Goal: Transaction & Acquisition: Purchase product/service

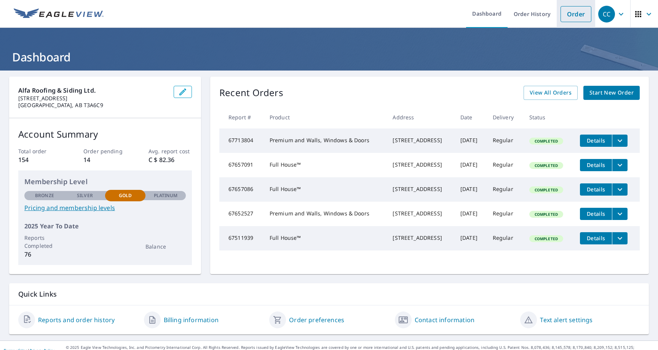
click at [573, 16] on link "Order" at bounding box center [575, 14] width 31 height 16
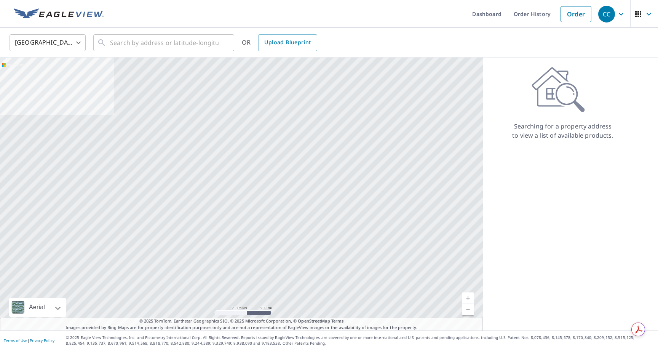
click at [55, 45] on body "CC CC Dashboard Order History Order CC United States US ​ ​ OR Upload Blueprint…" at bounding box center [329, 175] width 658 height 350
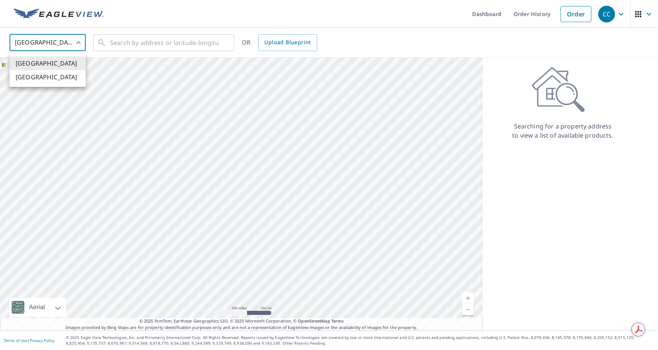
click at [48, 76] on li "[GEOGRAPHIC_DATA]" at bounding box center [48, 77] width 76 height 14
type input "CA"
click at [127, 48] on input "text" at bounding box center [164, 42] width 109 height 21
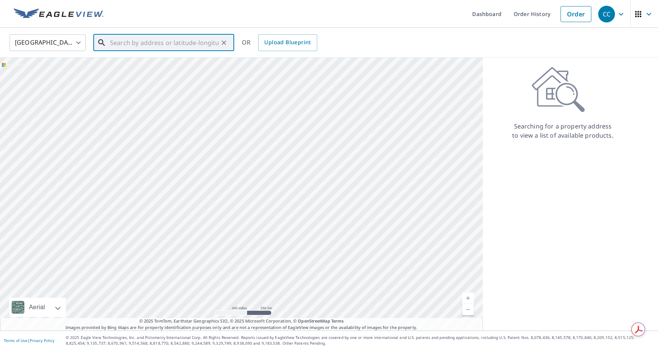
paste input "[STREET_ADDRESS]"
click at [129, 66] on span "[STREET_ADDRESS]" at bounding box center [169, 64] width 120 height 9
type input "[STREET_ADDRESS]"
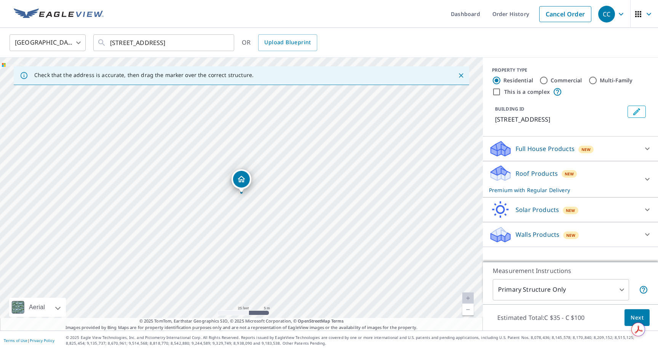
click at [528, 153] on p "Full House Products" at bounding box center [545, 148] width 59 height 9
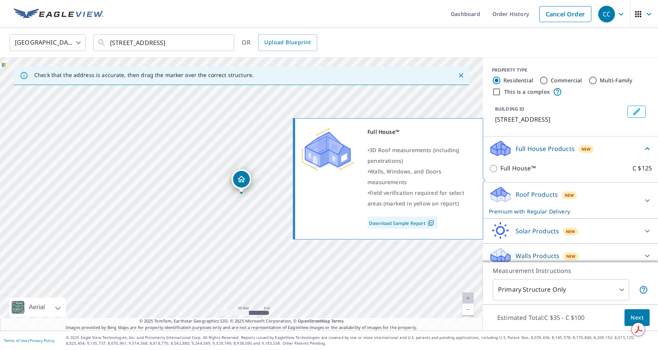
click at [493, 173] on input "Full House™ C $125" at bounding box center [494, 168] width 11 height 9
checkbox input "true"
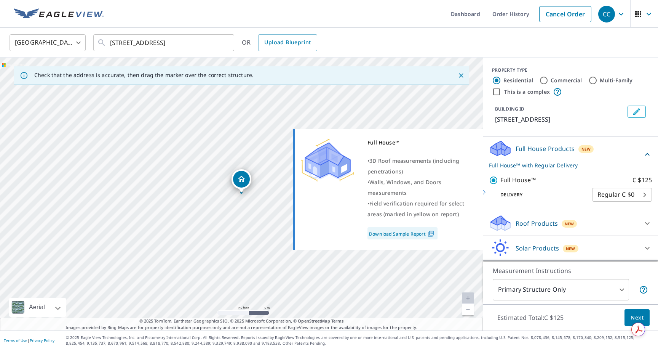
checkbox input "false"
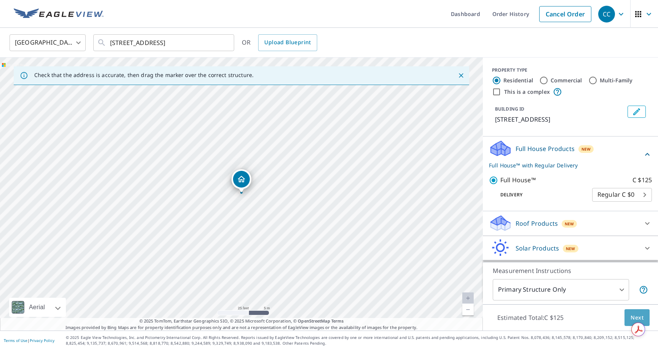
click at [632, 314] on span "Next" at bounding box center [636, 318] width 13 height 10
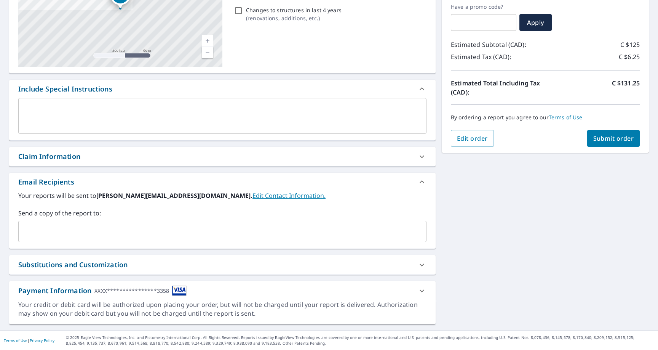
scroll to position [130, 0]
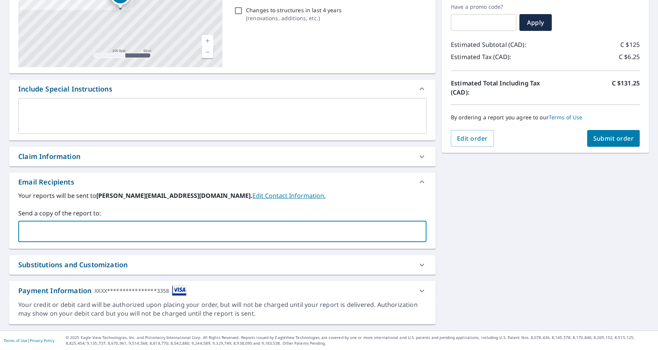
click at [129, 235] on input "text" at bounding box center [217, 231] width 390 height 14
type input "[EMAIL_ADDRESS][DOMAIN_NAME]"
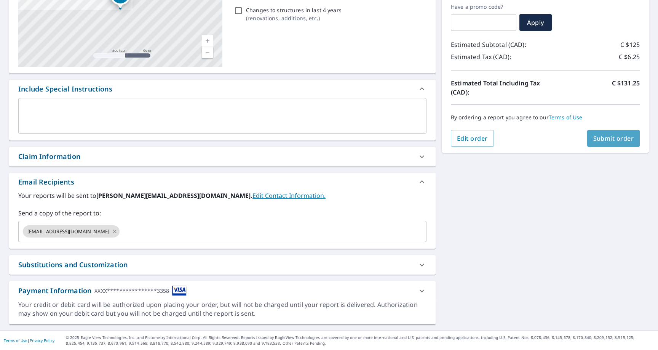
click at [607, 134] on span "Submit order" at bounding box center [613, 138] width 41 height 8
checkbox input "true"
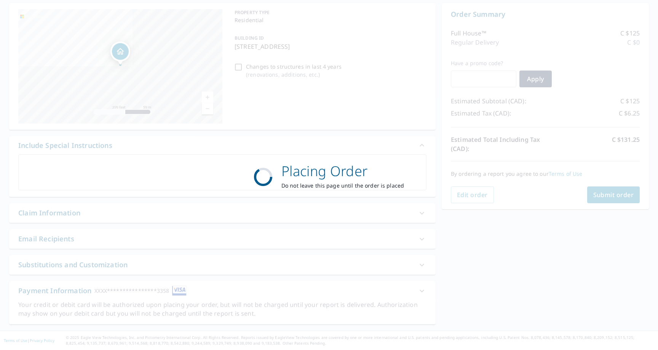
scroll to position [73, 0]
